Goal: Obtain resource: Download file/media

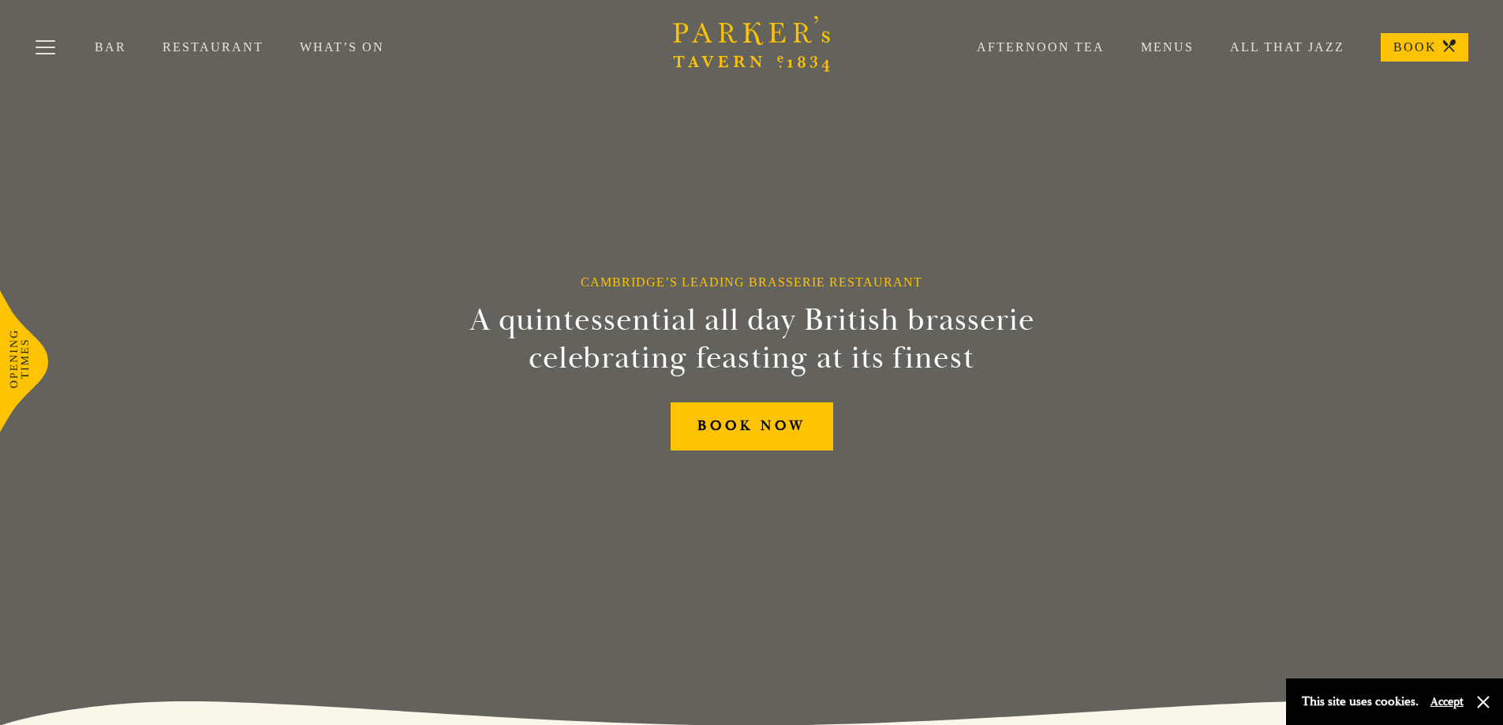
click at [102, 43] on link "Bar" at bounding box center [129, 47] width 68 height 16
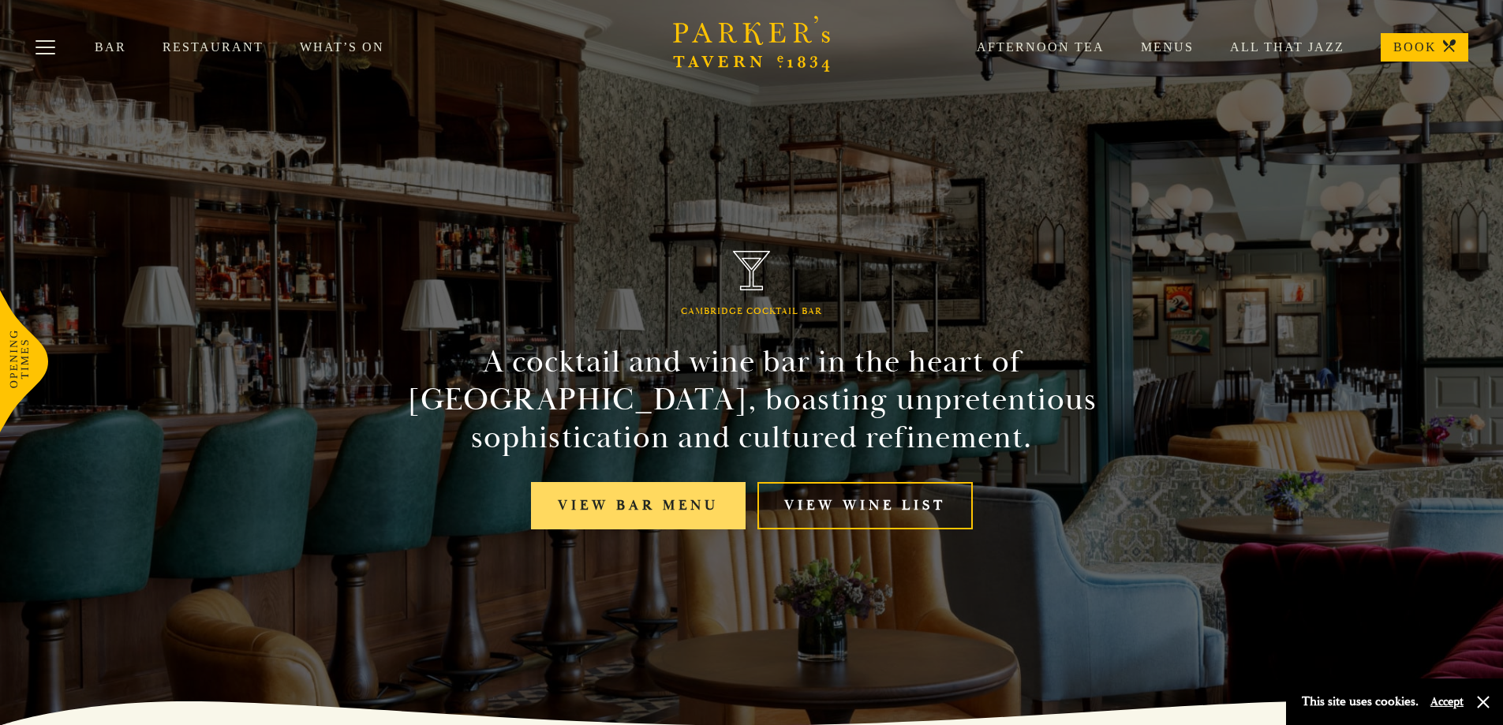
click at [688, 500] on link "View bar menu" at bounding box center [638, 506] width 215 height 48
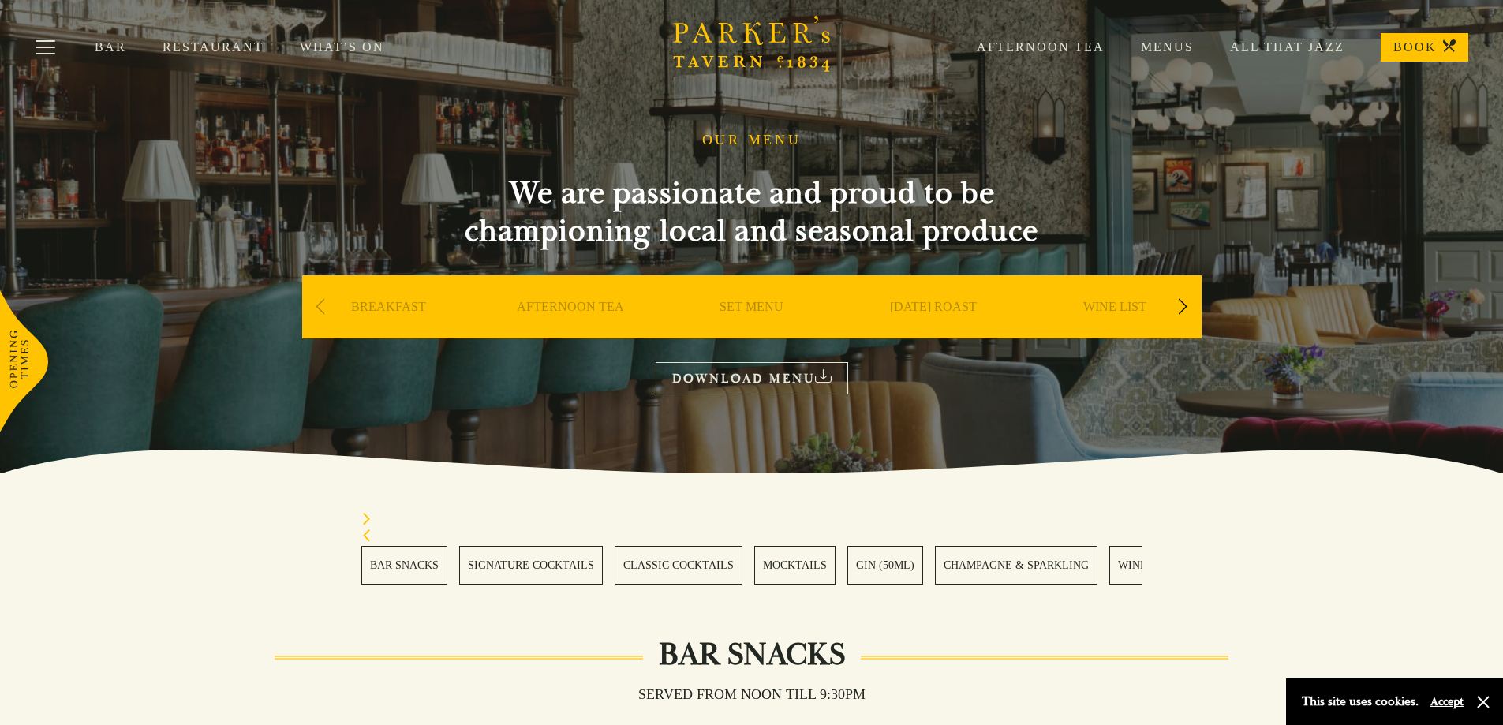
click at [714, 388] on link "DOWNLOAD MENU" at bounding box center [752, 378] width 193 height 32
